Goal: Check status: Check status

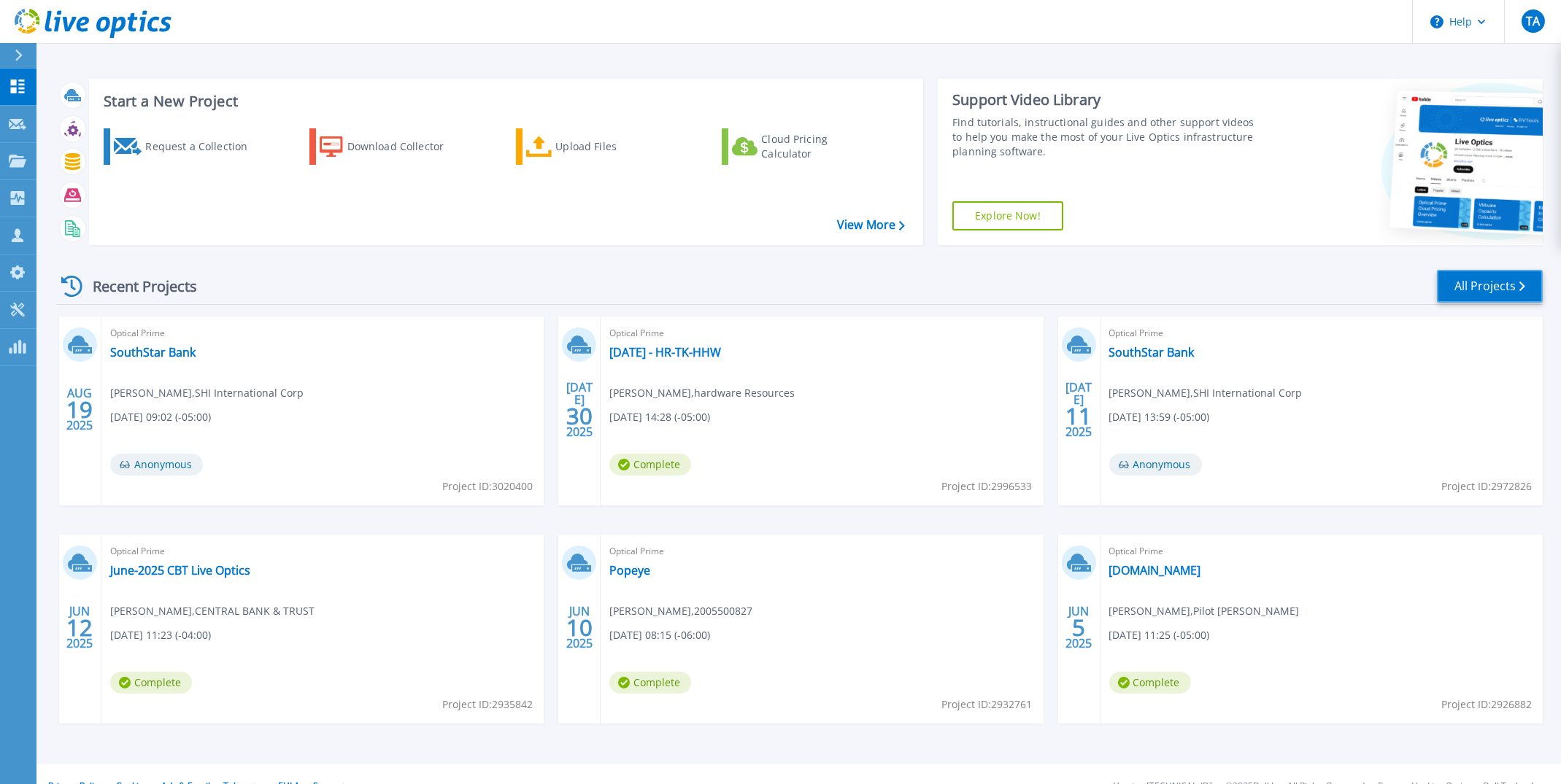
click at [1475, 292] on link "All Projects" at bounding box center [1490, 286] width 106 height 33
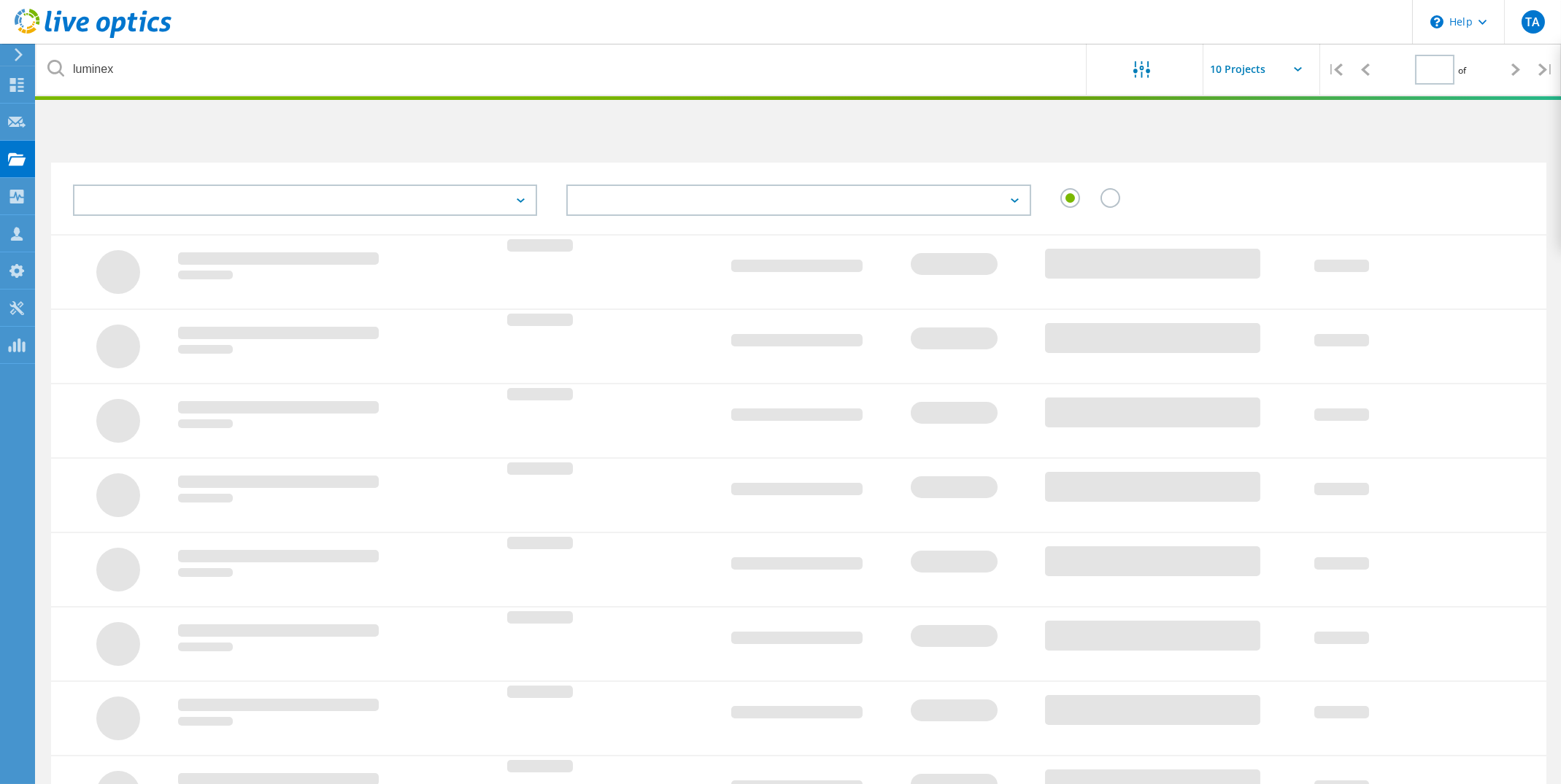
type input "1"
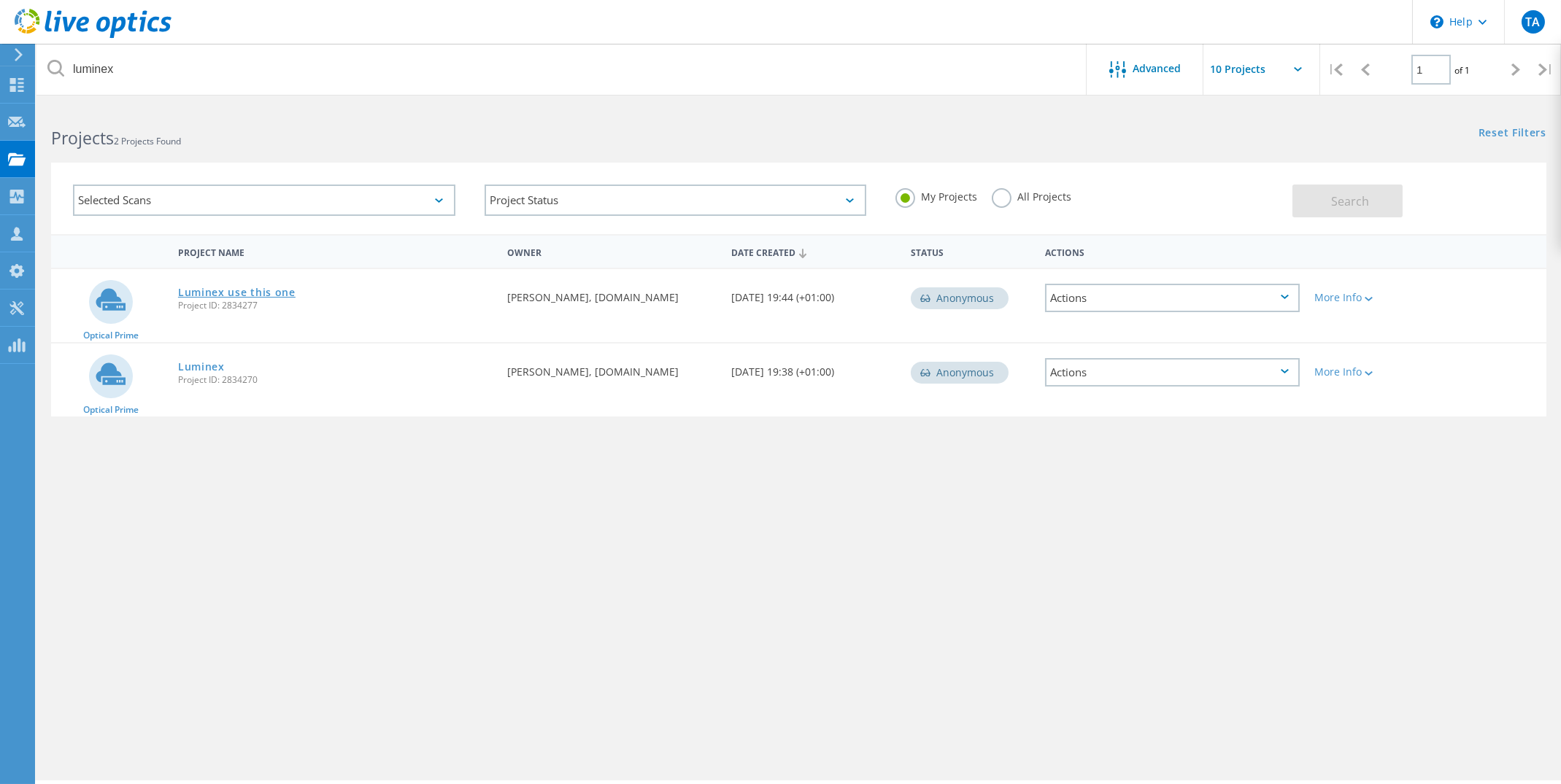
click at [271, 295] on link "Luminex use this one" at bounding box center [236, 292] width 117 height 10
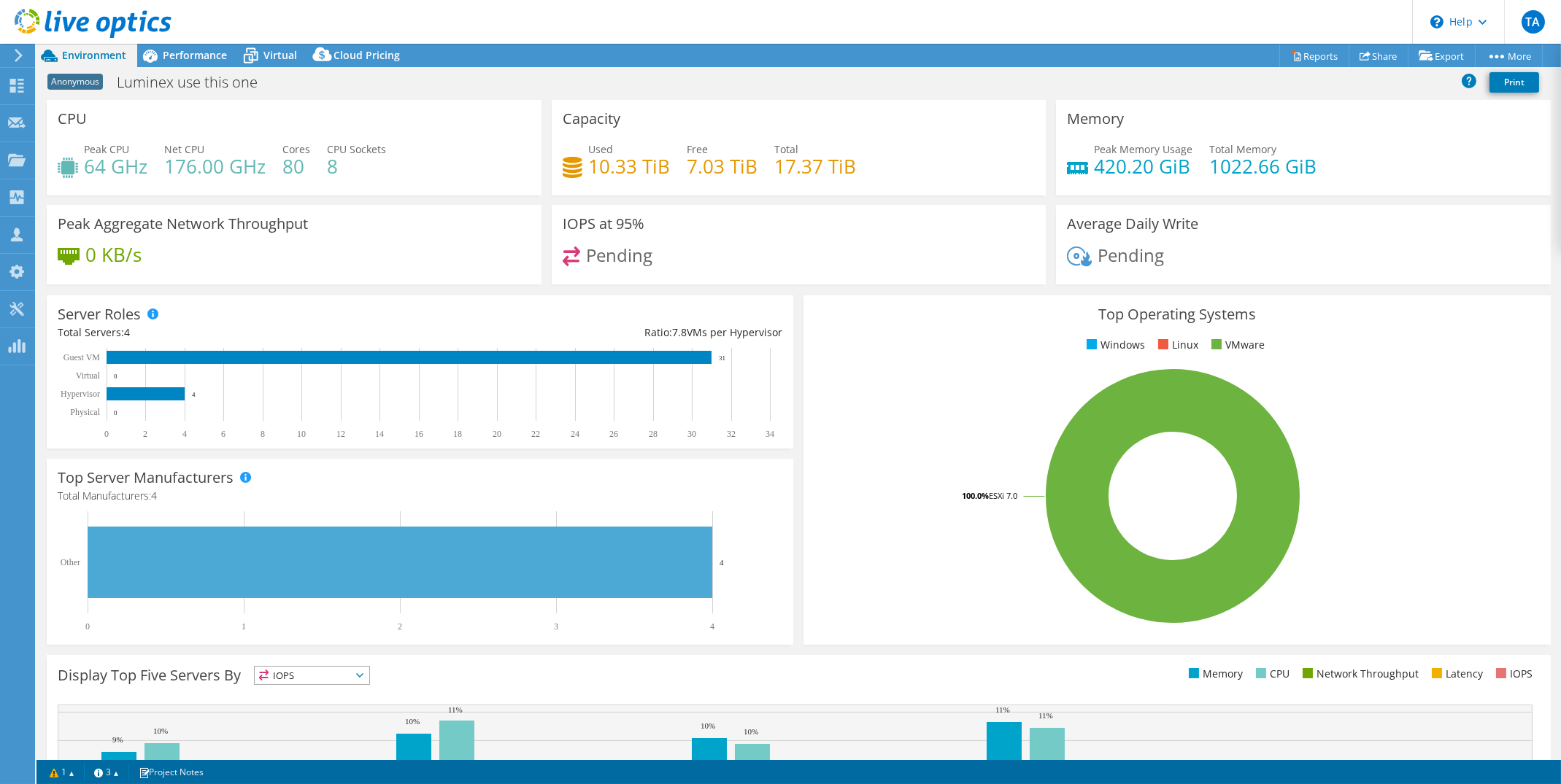
select select "USD"
click at [196, 60] on span "Performance" at bounding box center [194, 55] width 64 height 14
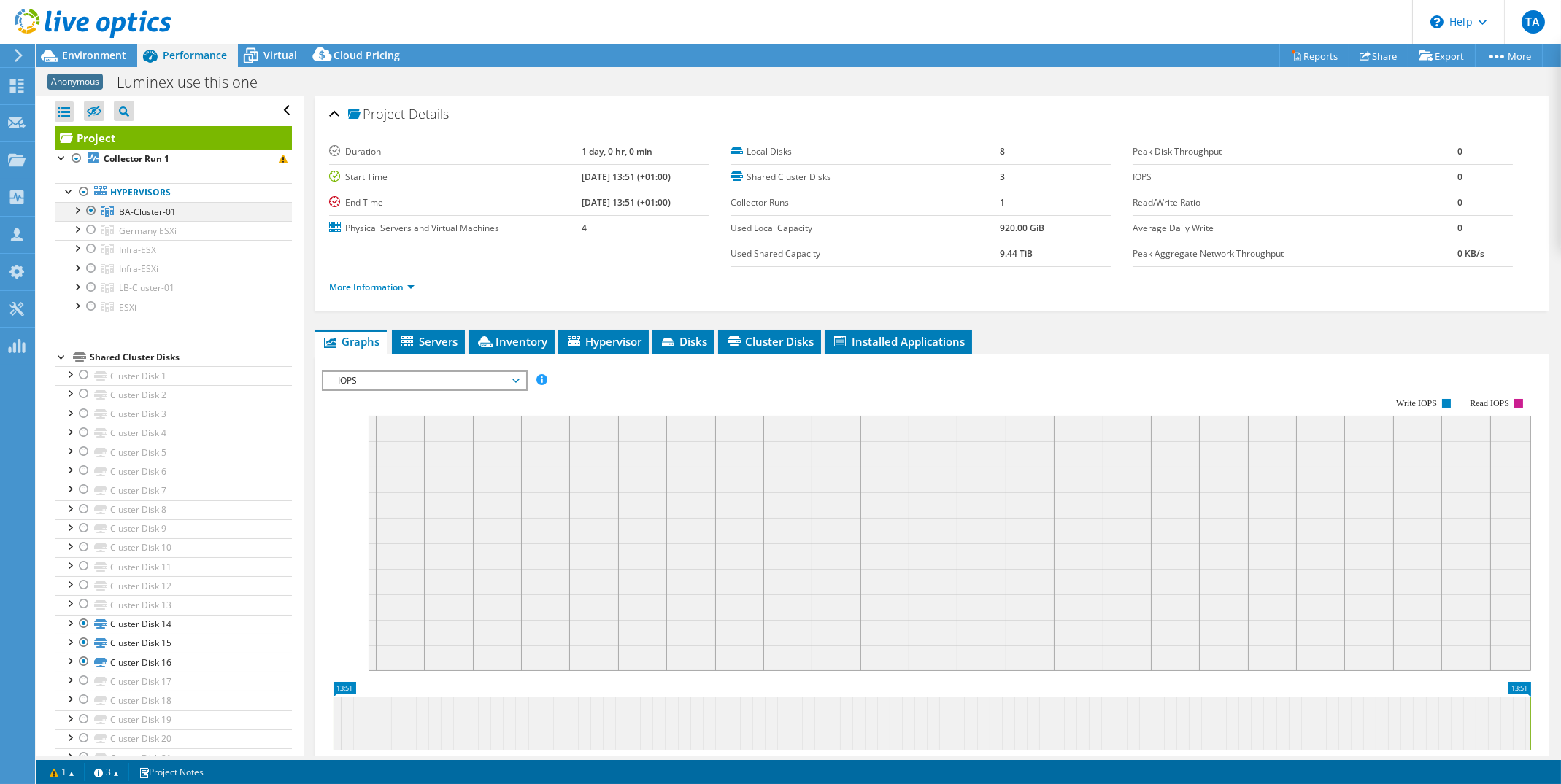
click at [77, 213] on div at bounding box center [76, 209] width 15 height 15
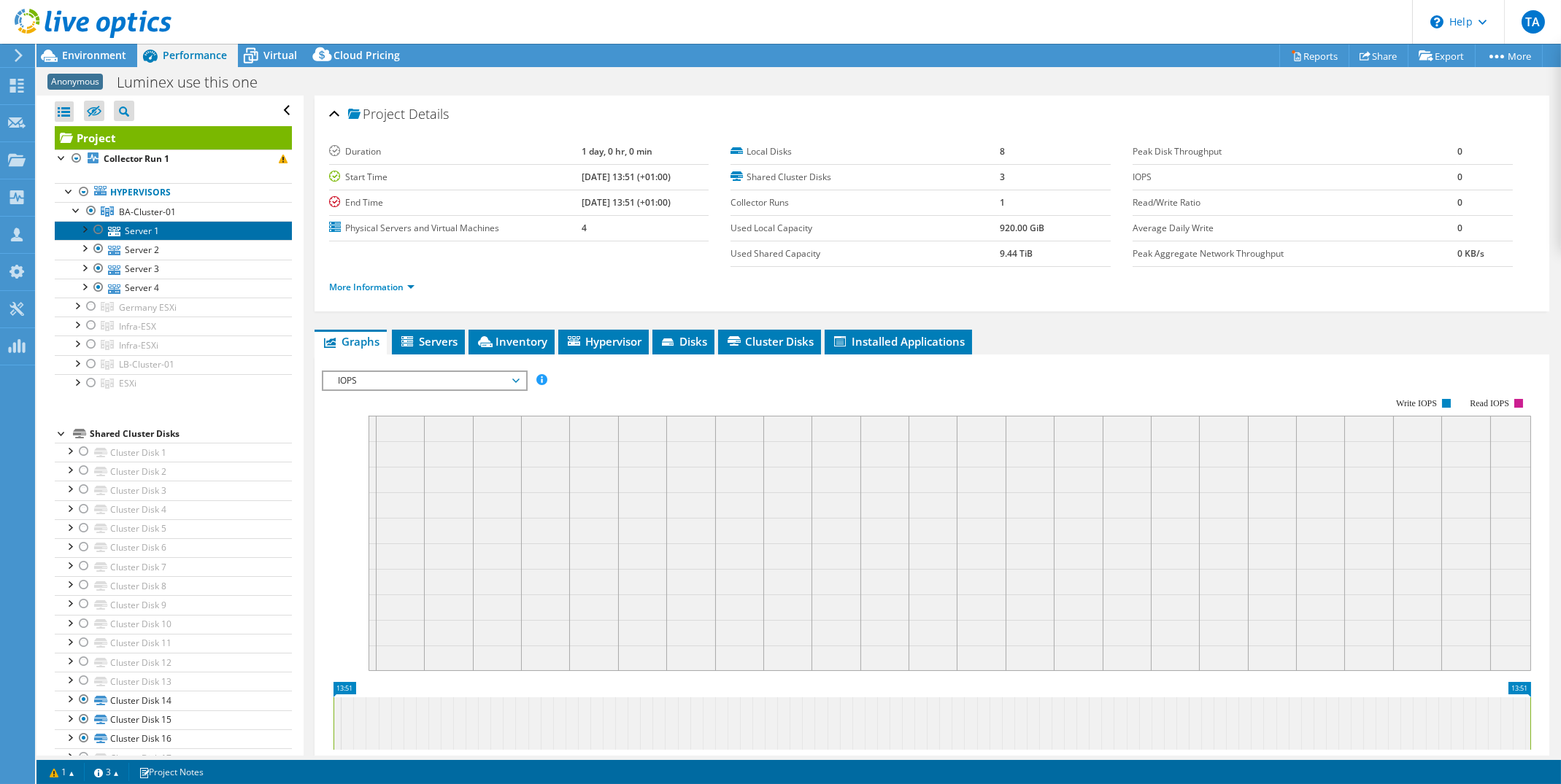
click at [127, 234] on link "Server 1" at bounding box center [173, 230] width 237 height 19
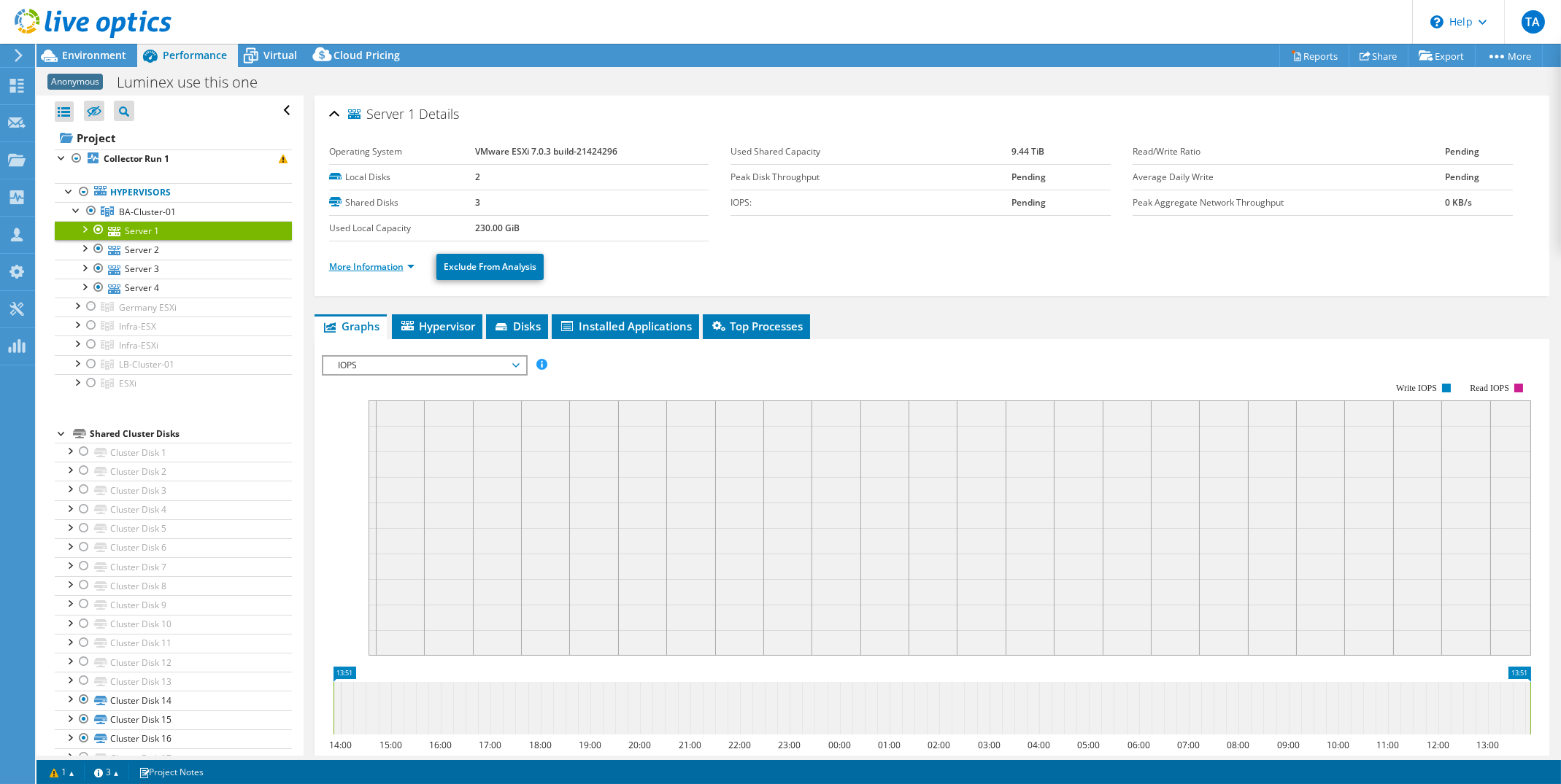
click at [407, 263] on link "More Information" at bounding box center [372, 266] width 86 height 13
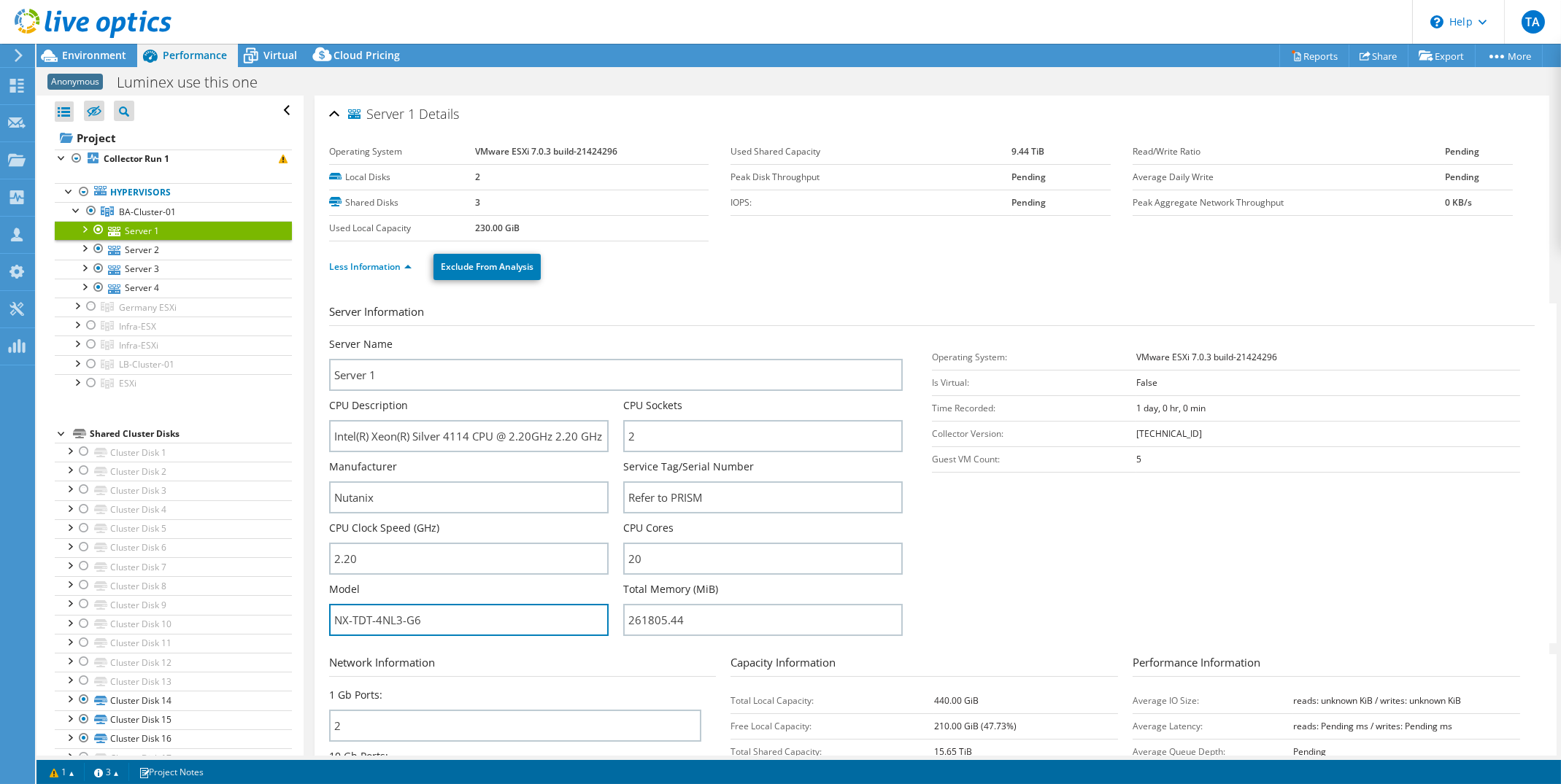
drag, startPoint x: 436, startPoint y: 623, endPoint x: 306, endPoint y: 614, distance: 130.3
